Goal: Transaction & Acquisition: Purchase product/service

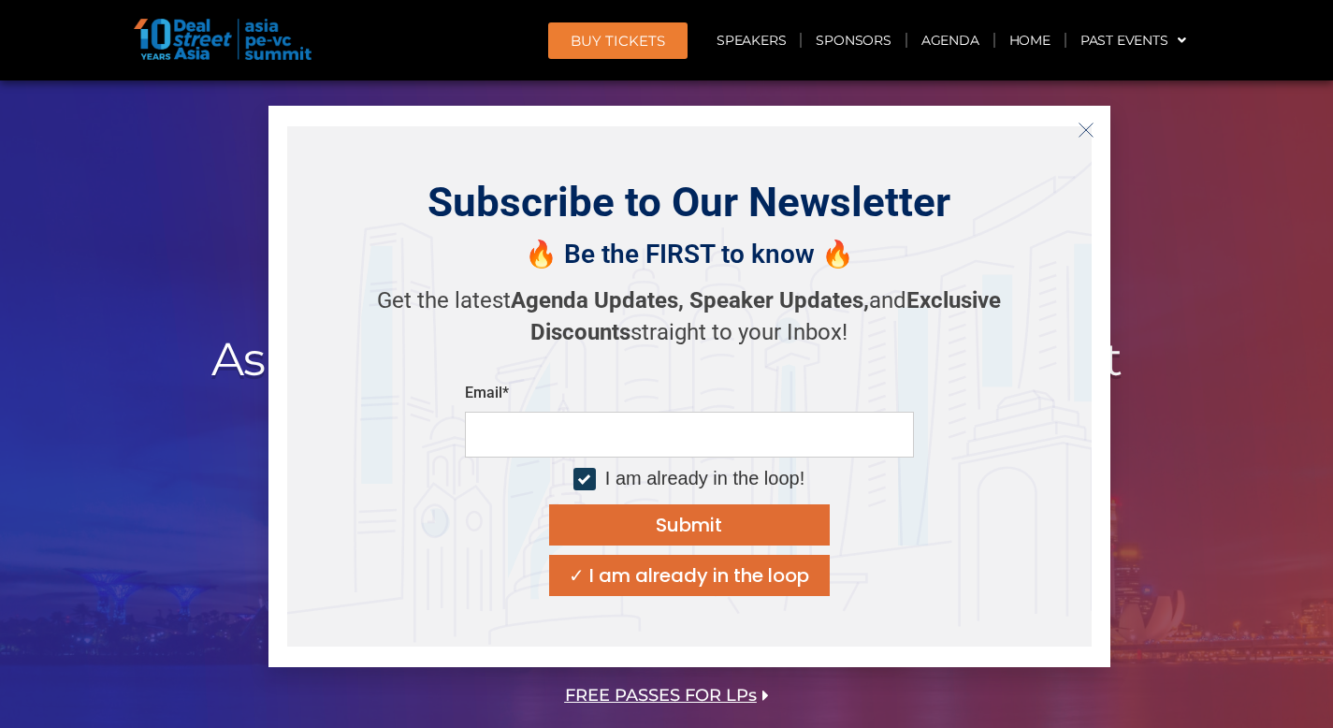
click at [1253, 456] on div at bounding box center [666, 429] width 1333 height 699
click at [1092, 134] on icon "Close" at bounding box center [1085, 130] width 17 height 17
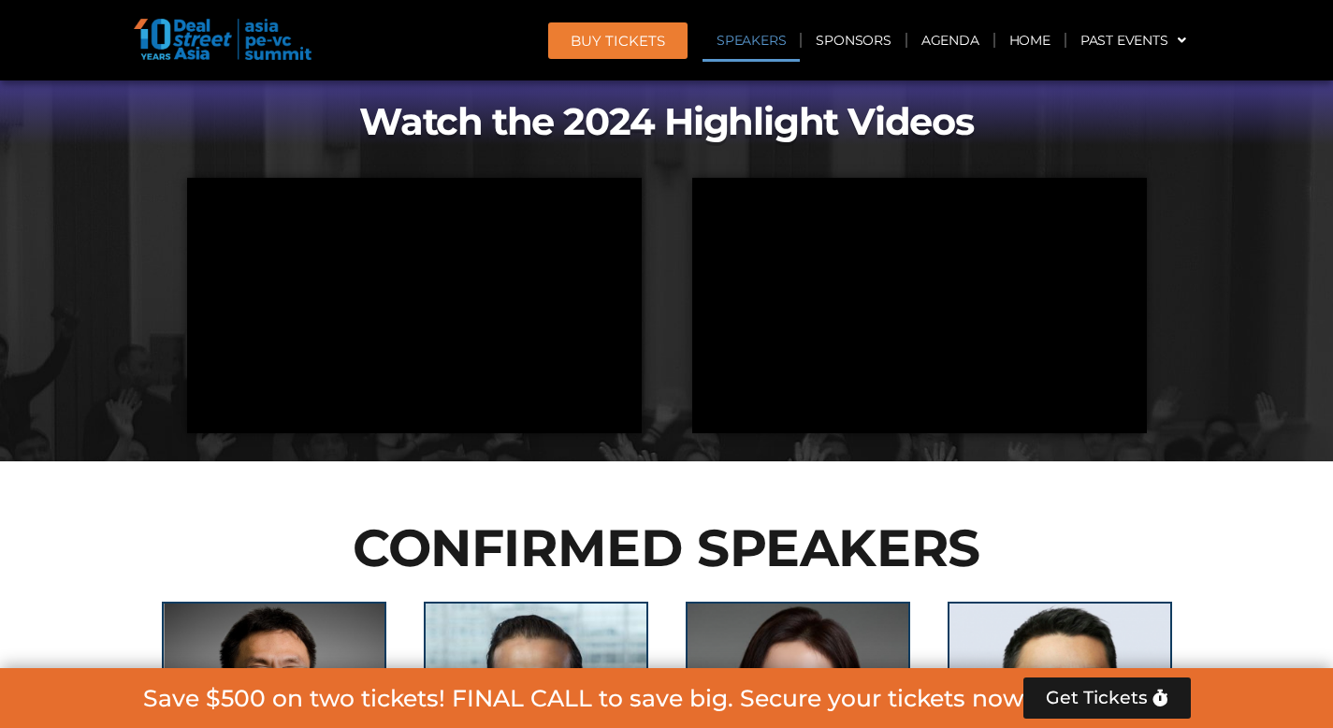
scroll to position [1947, 0]
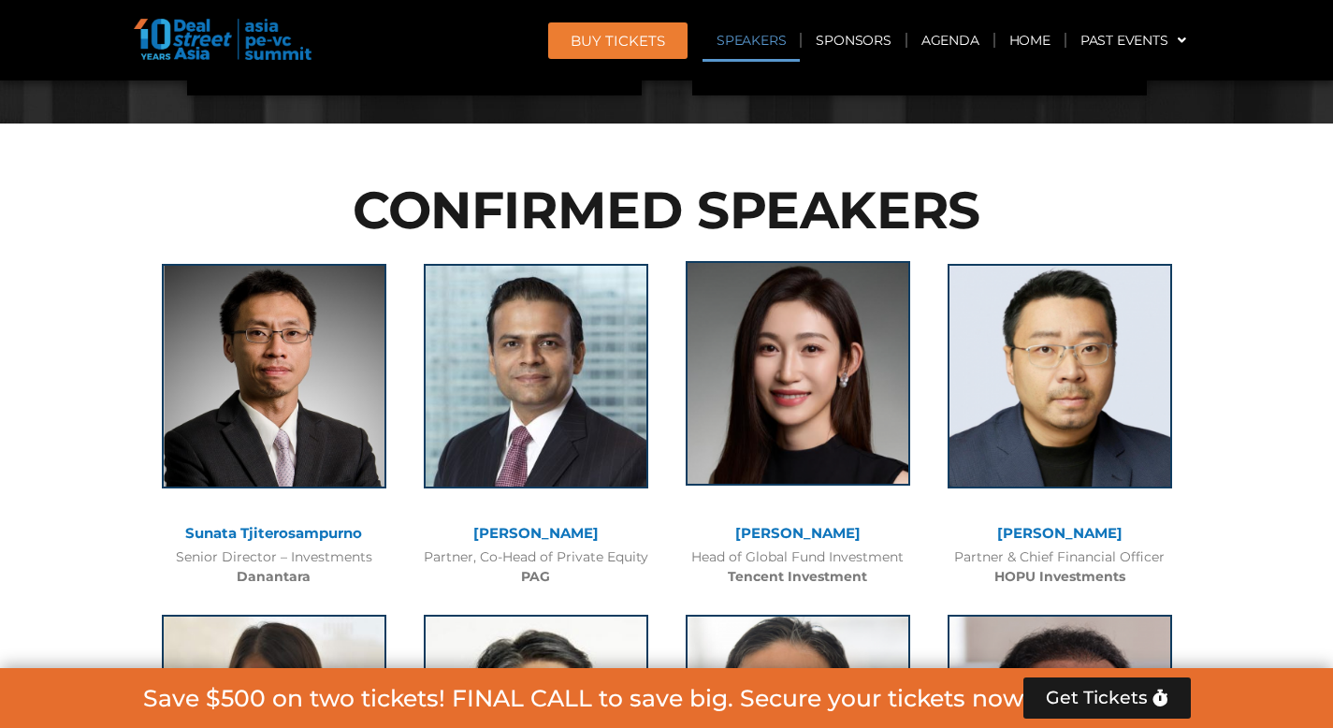
click at [781, 382] on img at bounding box center [797, 373] width 224 height 224
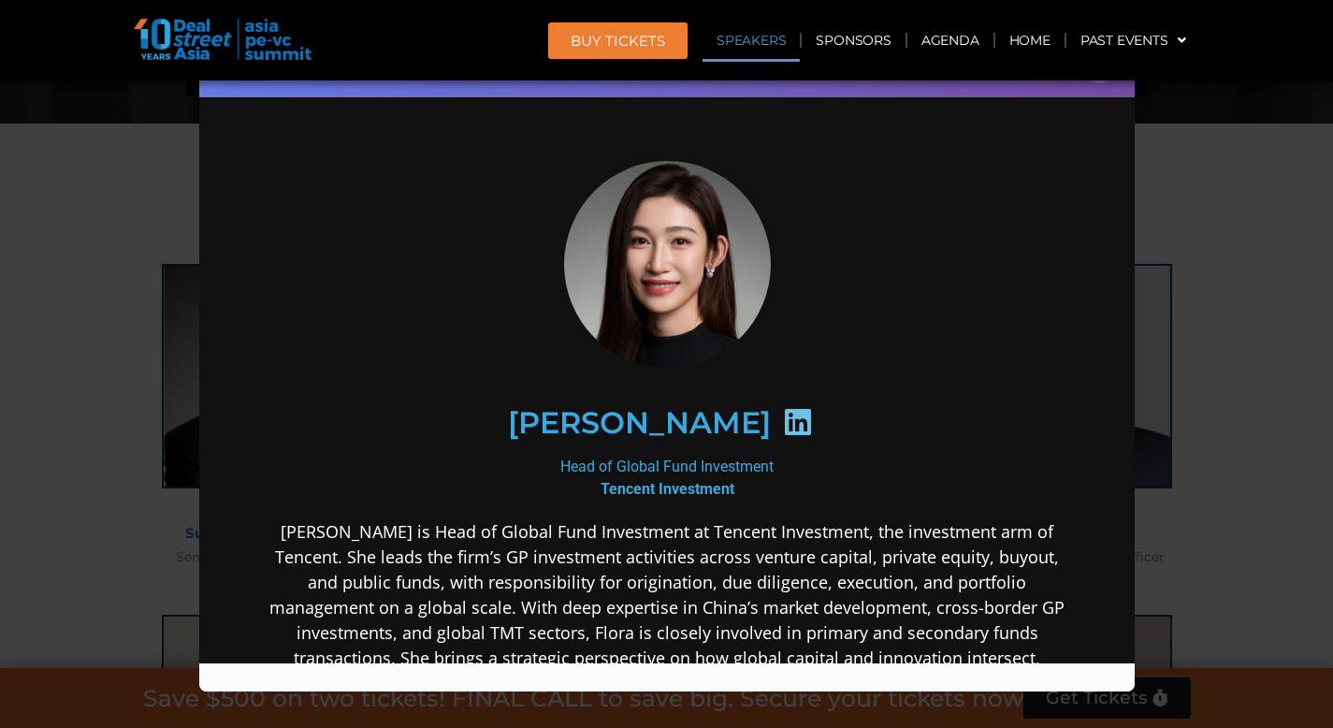
scroll to position [0, 0]
click at [782, 407] on icon at bounding box center [797, 421] width 30 height 30
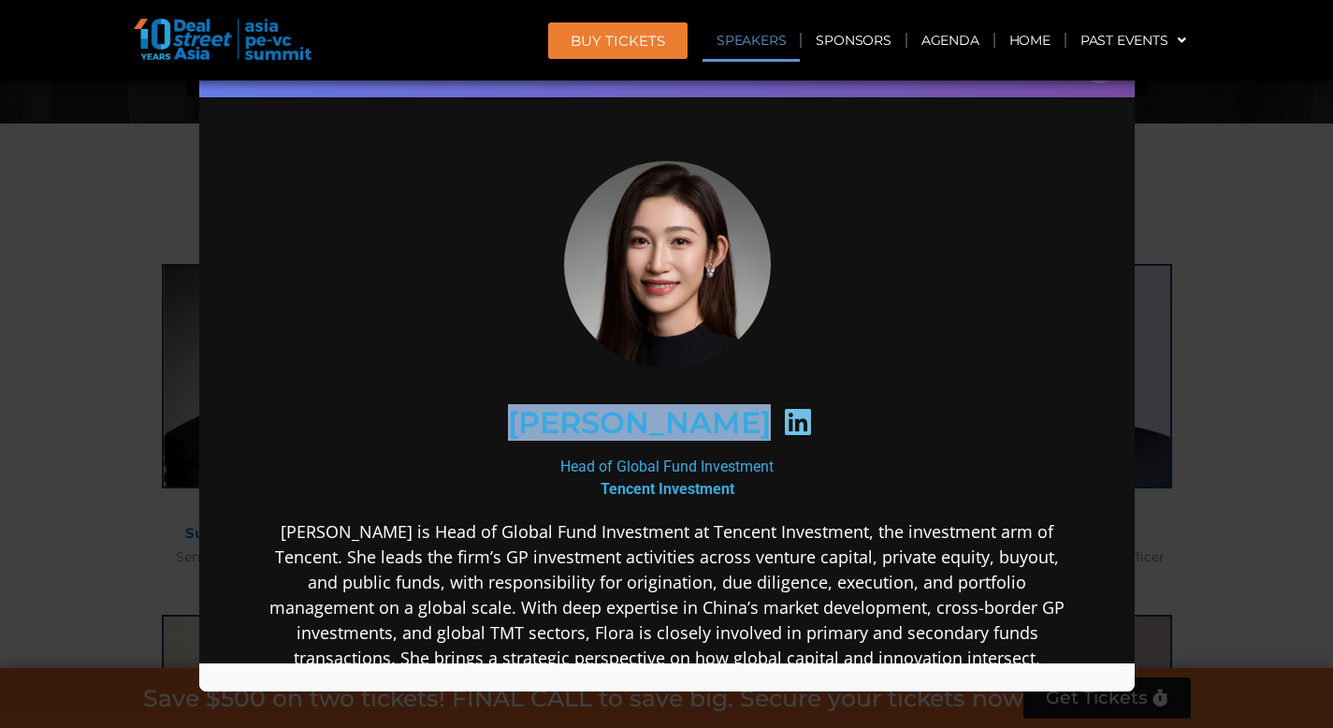
drag, startPoint x: 549, startPoint y: 414, endPoint x: 712, endPoint y: 412, distance: 162.7
click at [712, 412] on div "[PERSON_NAME]" at bounding box center [666, 422] width 728 height 96
copy div "[PERSON_NAME]"
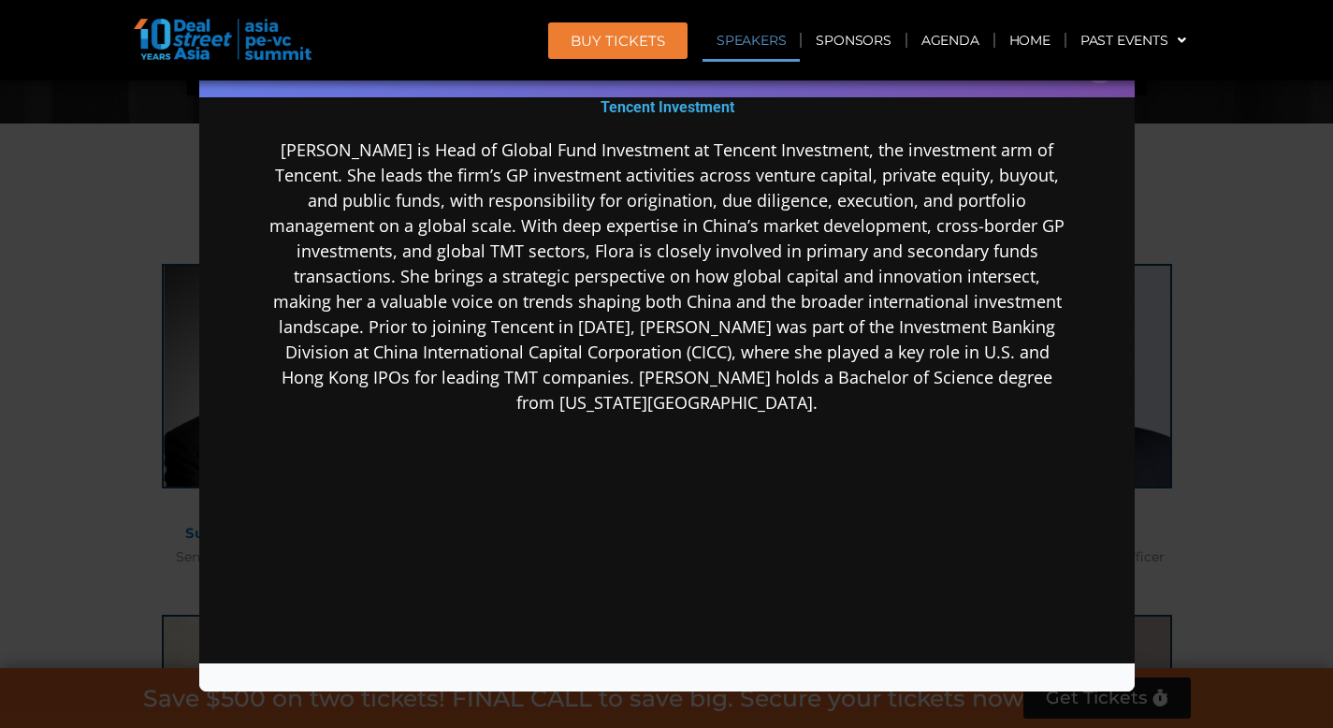
scroll to position [374, 0]
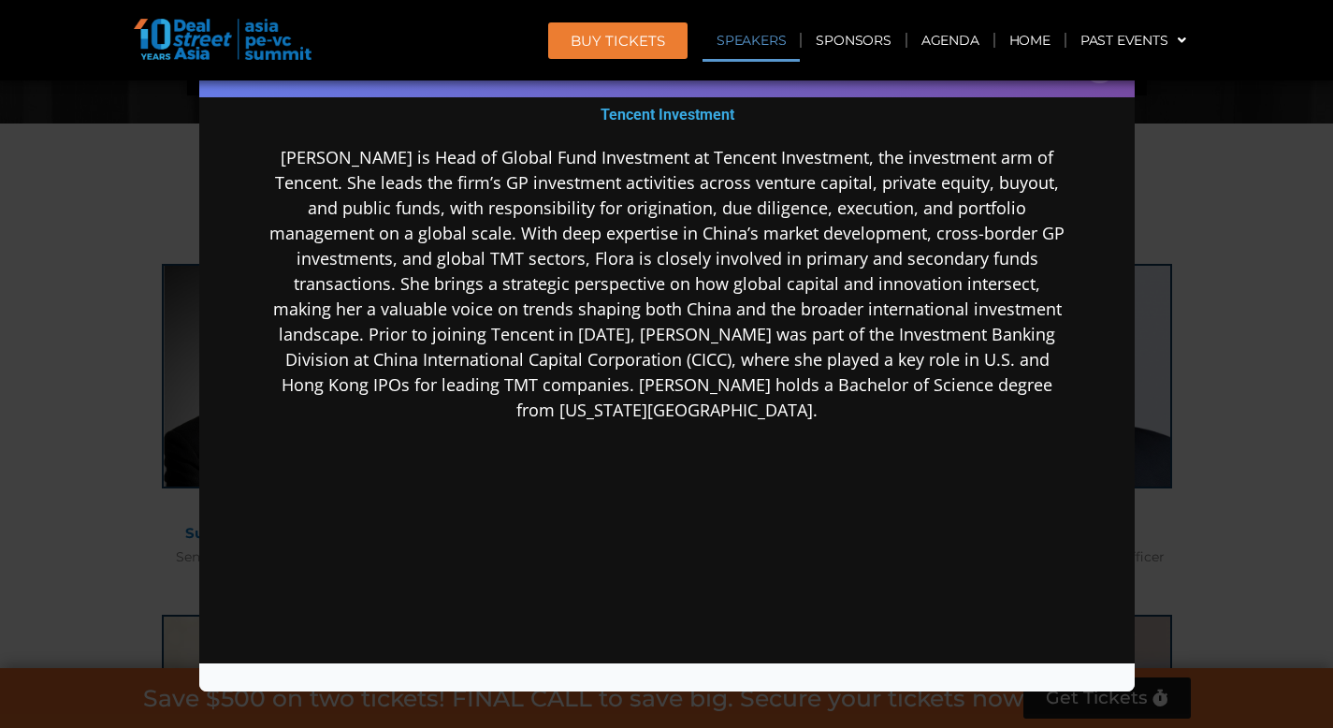
click at [1172, 254] on div "Speaker Profile ×" at bounding box center [666, 364] width 1333 height 728
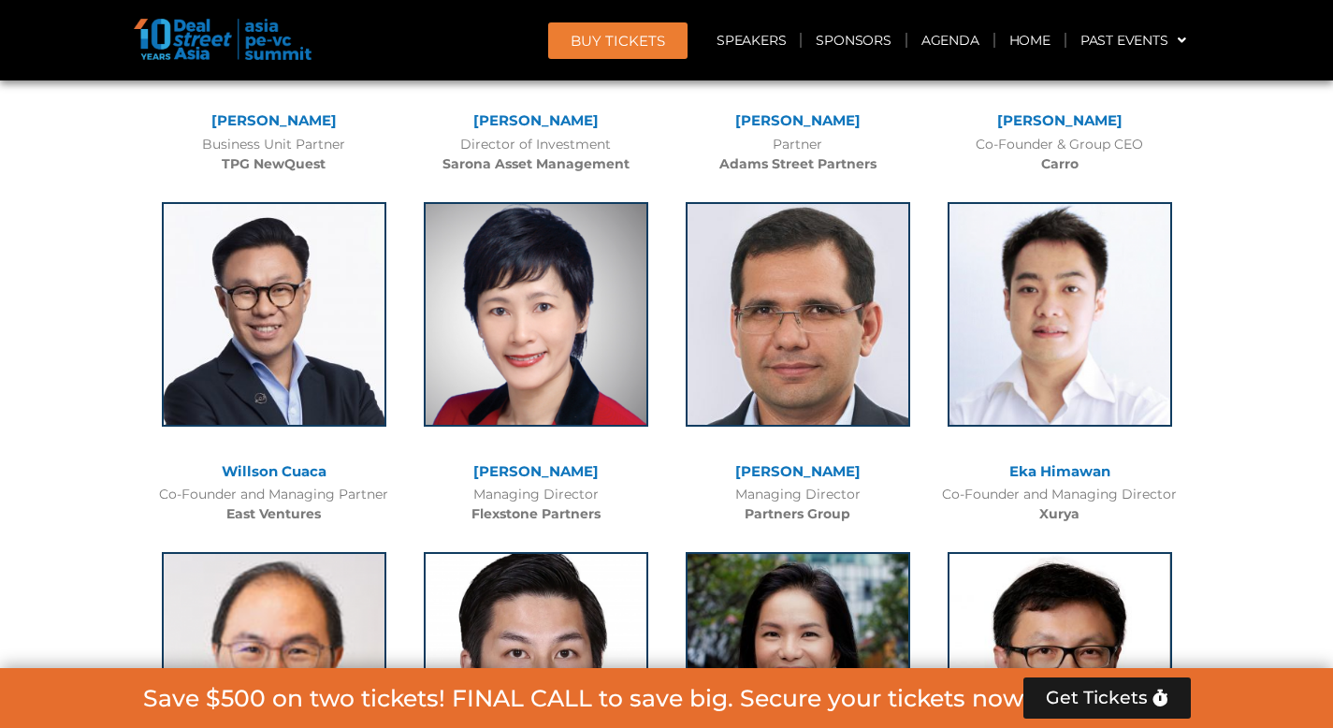
scroll to position [4107, 0]
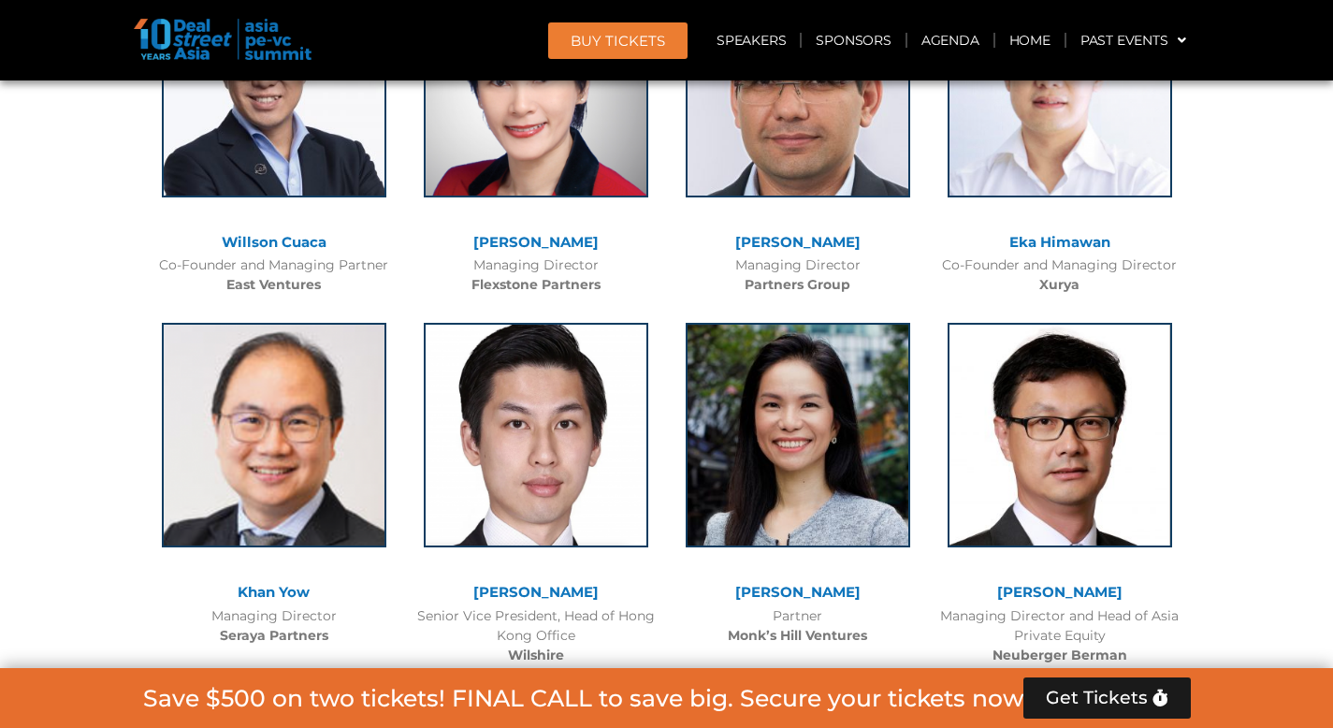
click at [651, 37] on span "BUY Tickets" at bounding box center [617, 41] width 94 height 14
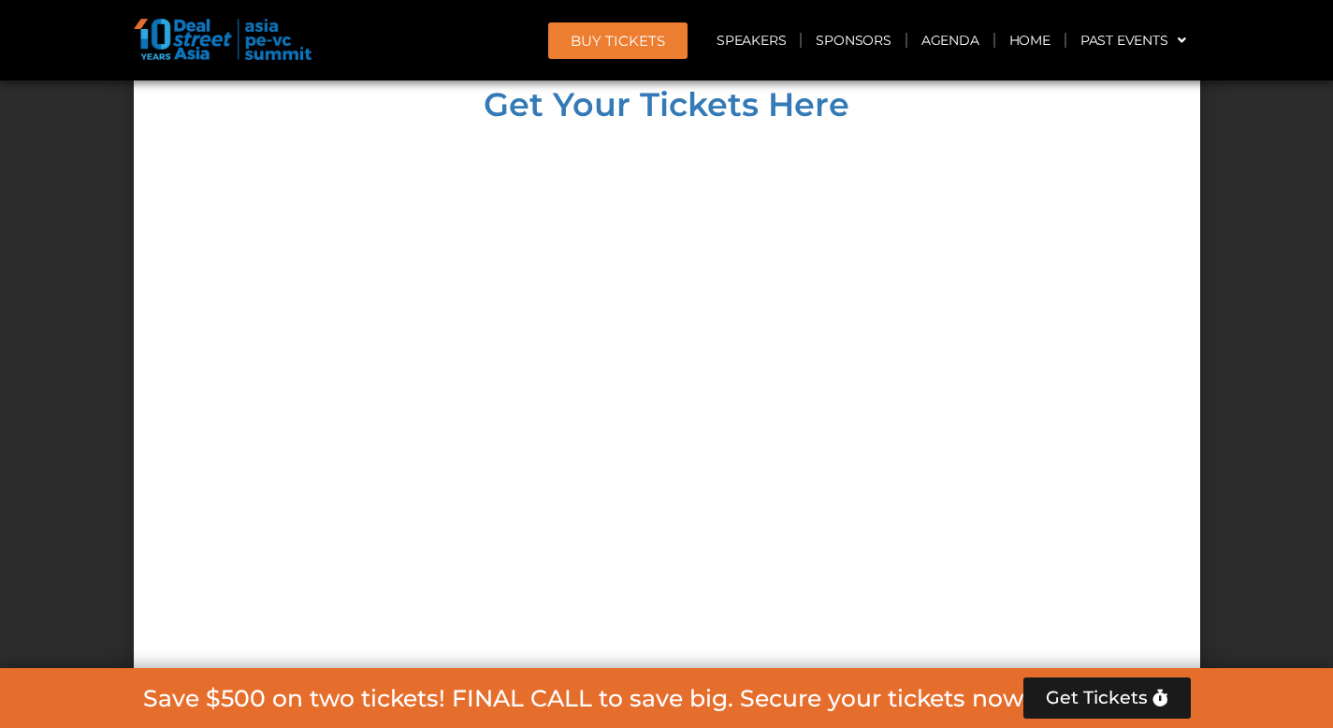
scroll to position [17692, 0]
